Goal: Task Accomplishment & Management: Manage account settings

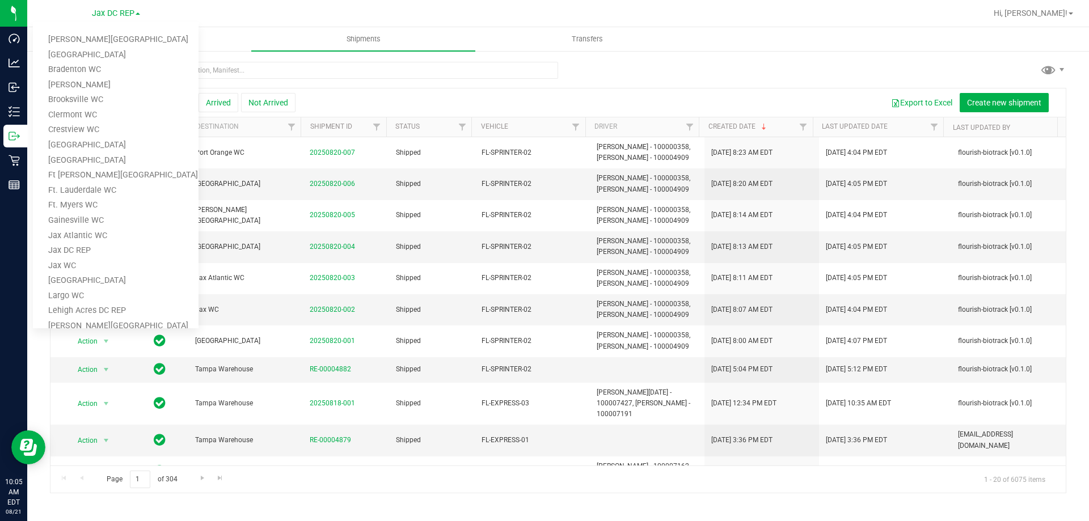
click at [195, 12] on div "Jax DC REP [PERSON_NAME][GEOGRAPHIC_DATA] [PERSON_NAME][GEOGRAPHIC_DATA] WC [GE…" at bounding box center [116, 14] width 166 height 18
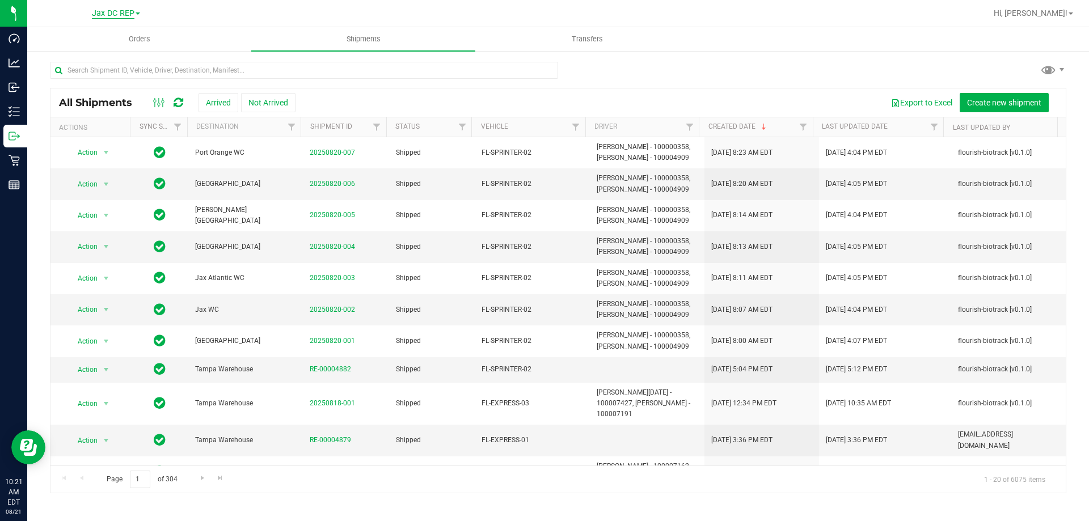
click at [132, 11] on span "Jax DC REP" at bounding box center [113, 14] width 43 height 10
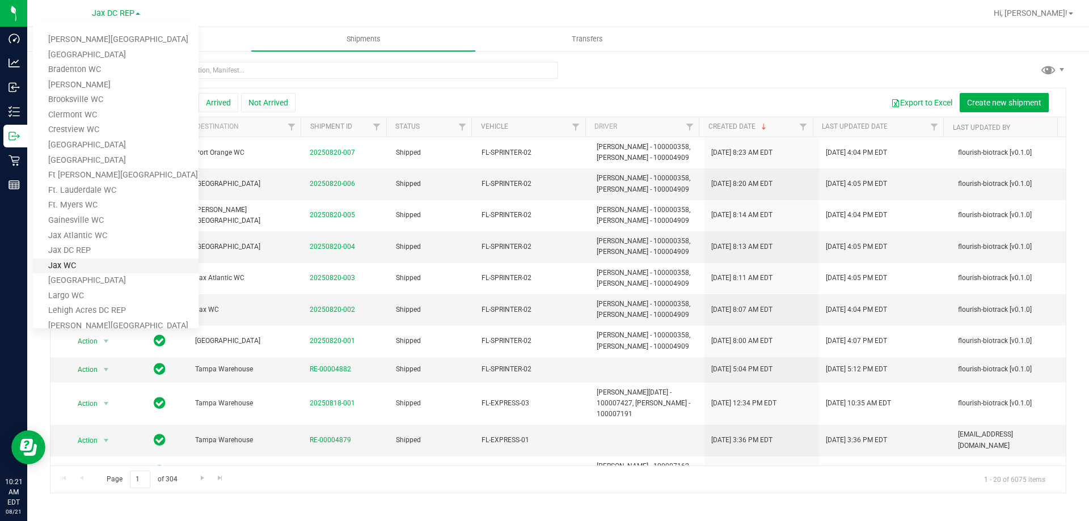
click at [81, 270] on link "Jax WC" at bounding box center [116, 266] width 166 height 15
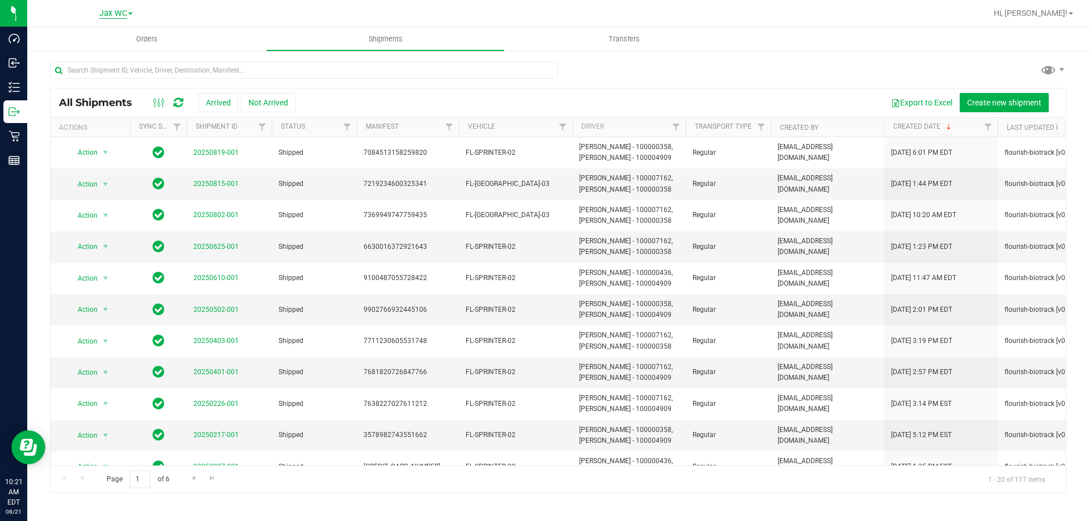
click at [113, 18] on span "Jax WC" at bounding box center [113, 14] width 28 height 10
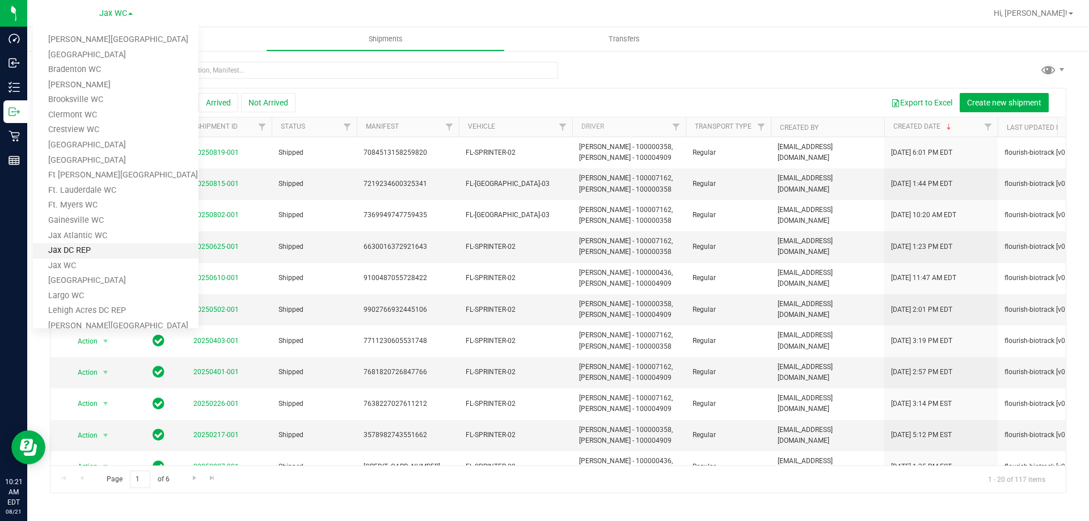
click at [63, 254] on link "Jax DC REP" at bounding box center [116, 250] width 166 height 15
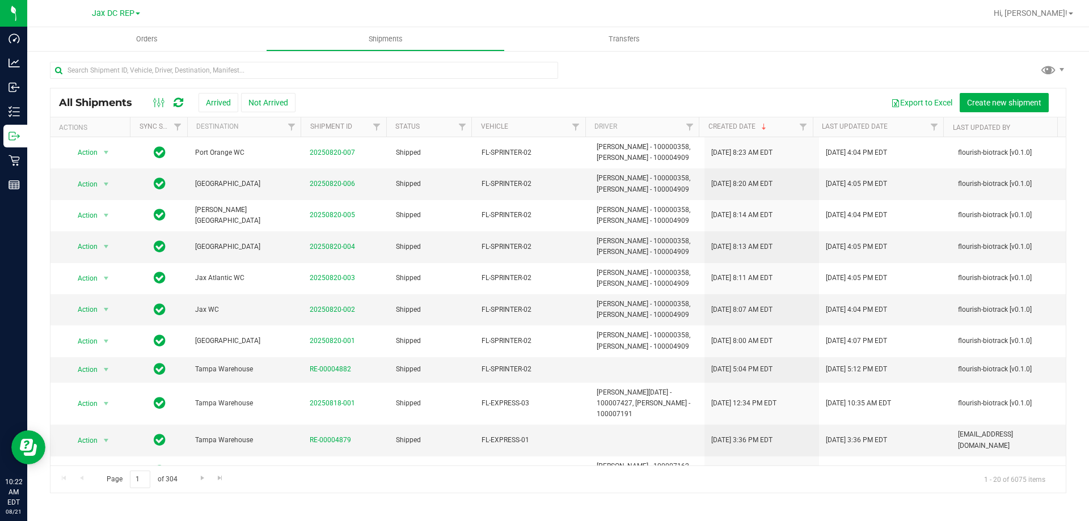
click at [403, 98] on div "Export to Excel Create new shipment" at bounding box center [677, 102] width 762 height 19
click at [617, 70] on div at bounding box center [558, 75] width 1017 height 26
click at [677, 19] on div at bounding box center [595, 13] width 784 height 22
